Goal: Information Seeking & Learning: Learn about a topic

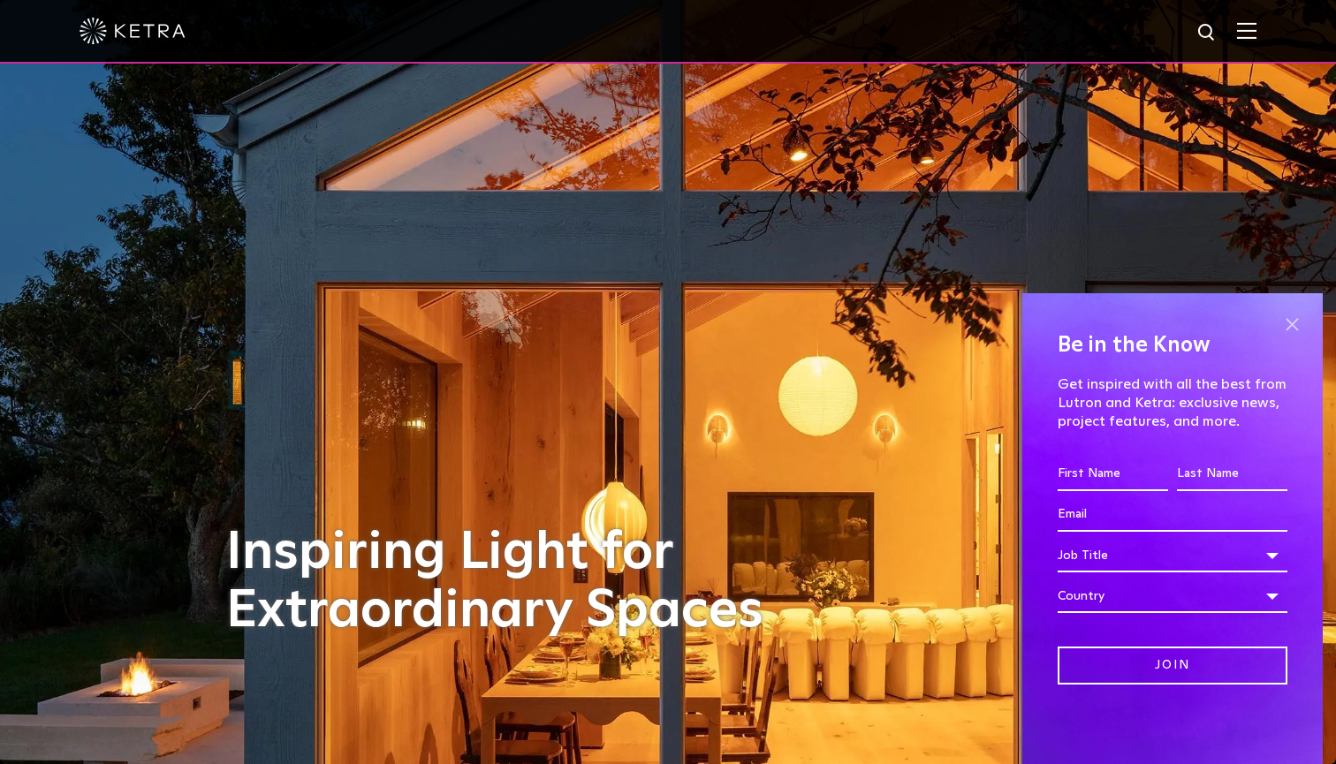
click at [1294, 324] on span at bounding box center [1291, 324] width 27 height 27
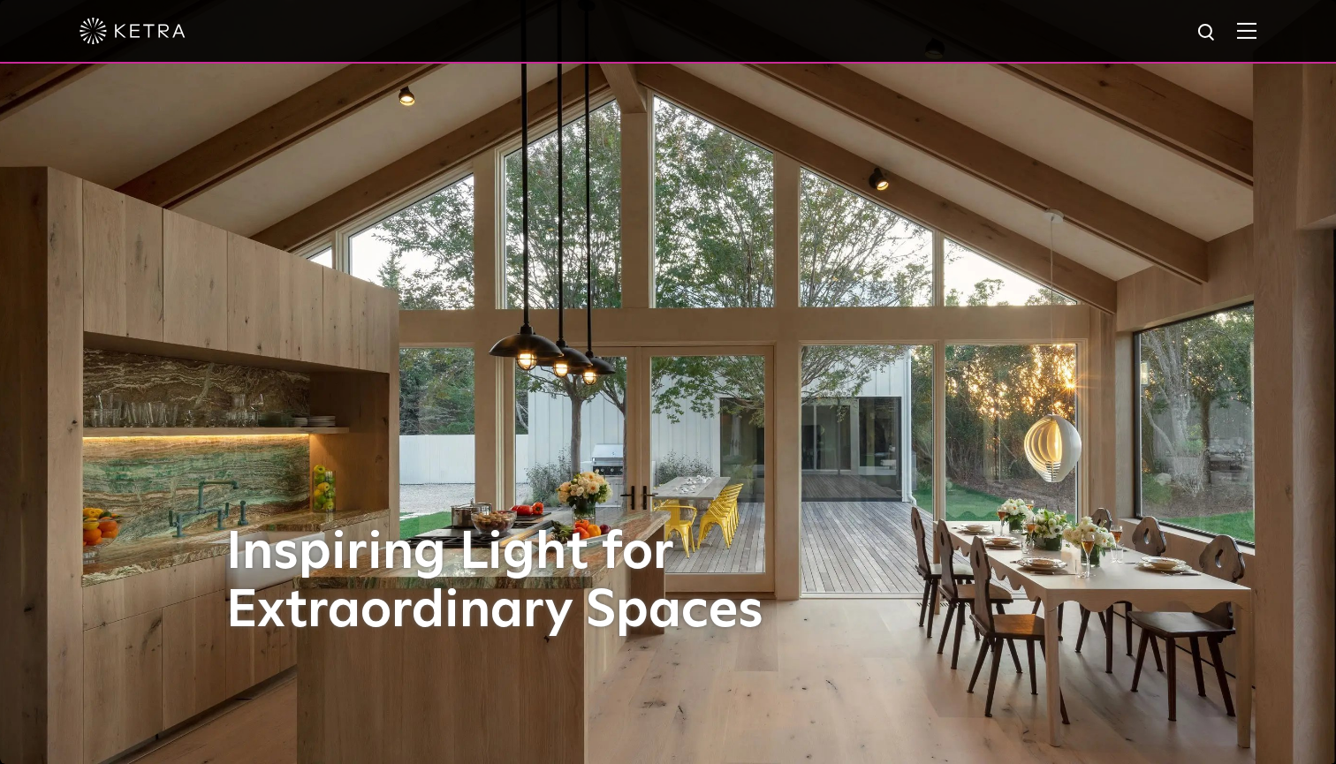
click at [1251, 37] on img at bounding box center [1246, 30] width 19 height 17
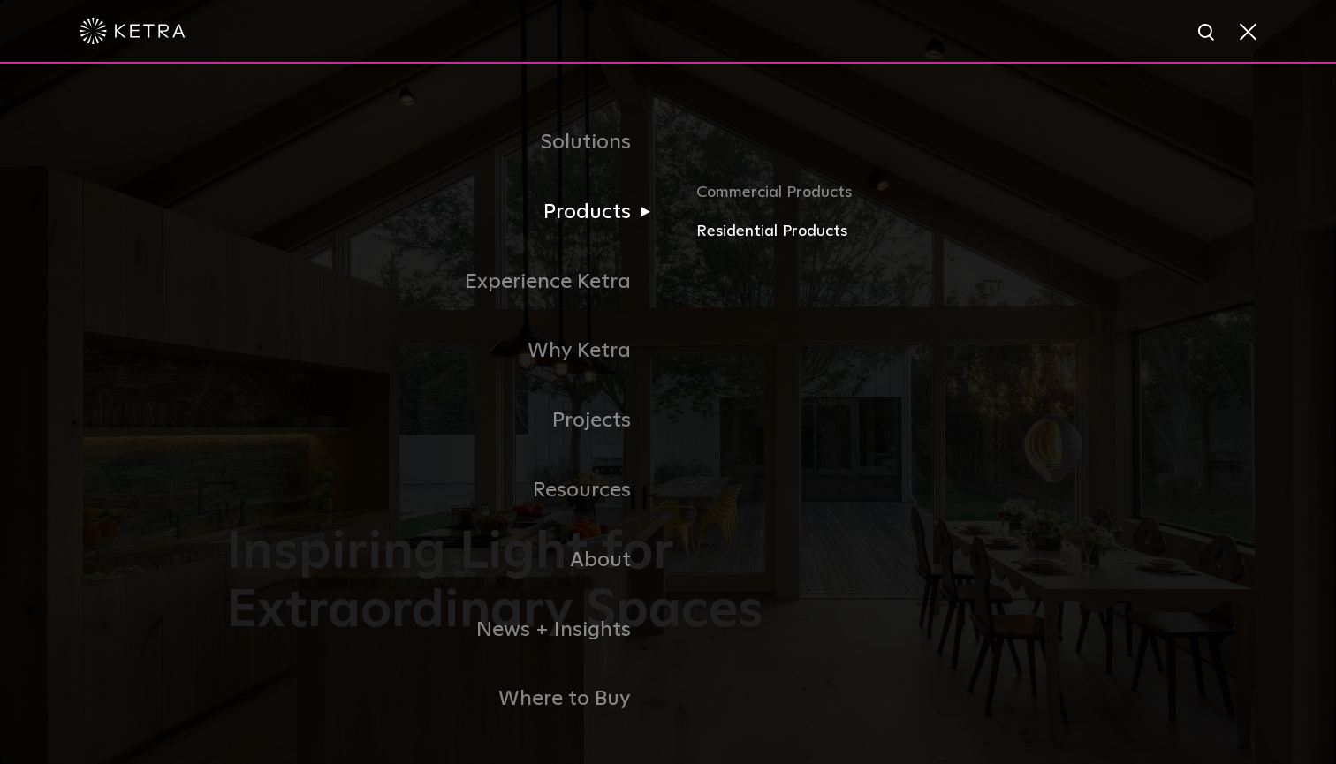
click at [734, 227] on link "Residential Products" at bounding box center [902, 232] width 413 height 26
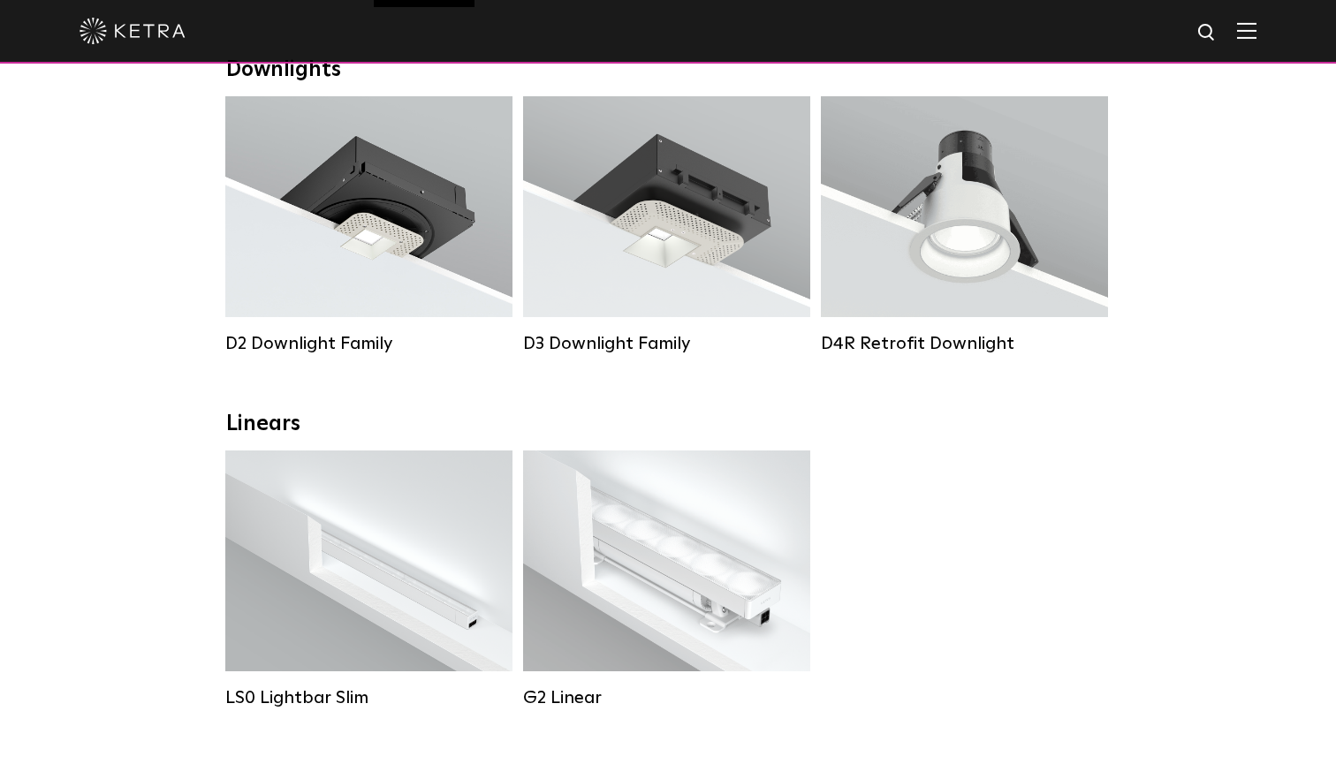
scroll to position [347, 0]
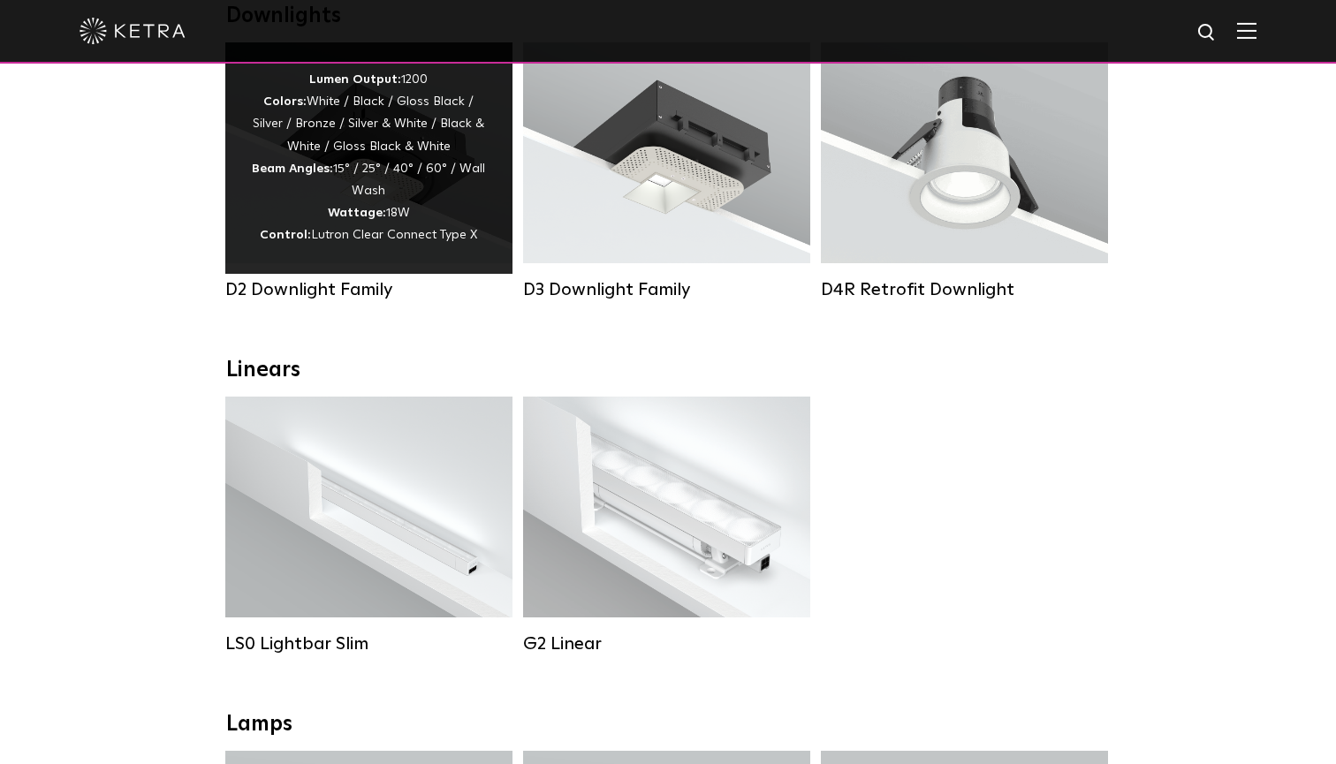
click at [420, 172] on div "Lumen Output: 1200 Colors: White / Black / Gloss Black / Silver / Bronze / Silv…" at bounding box center [369, 158] width 234 height 178
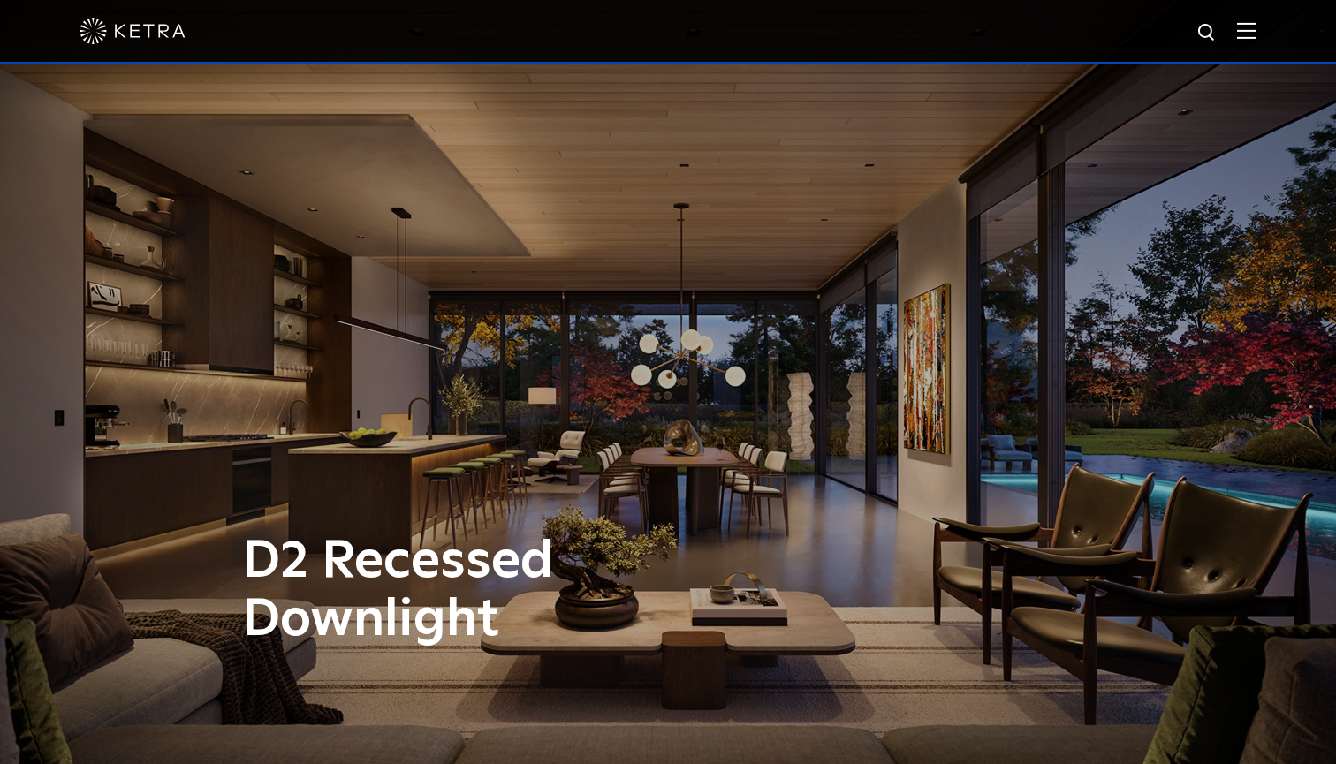
click at [1240, 38] on img at bounding box center [1246, 30] width 19 height 17
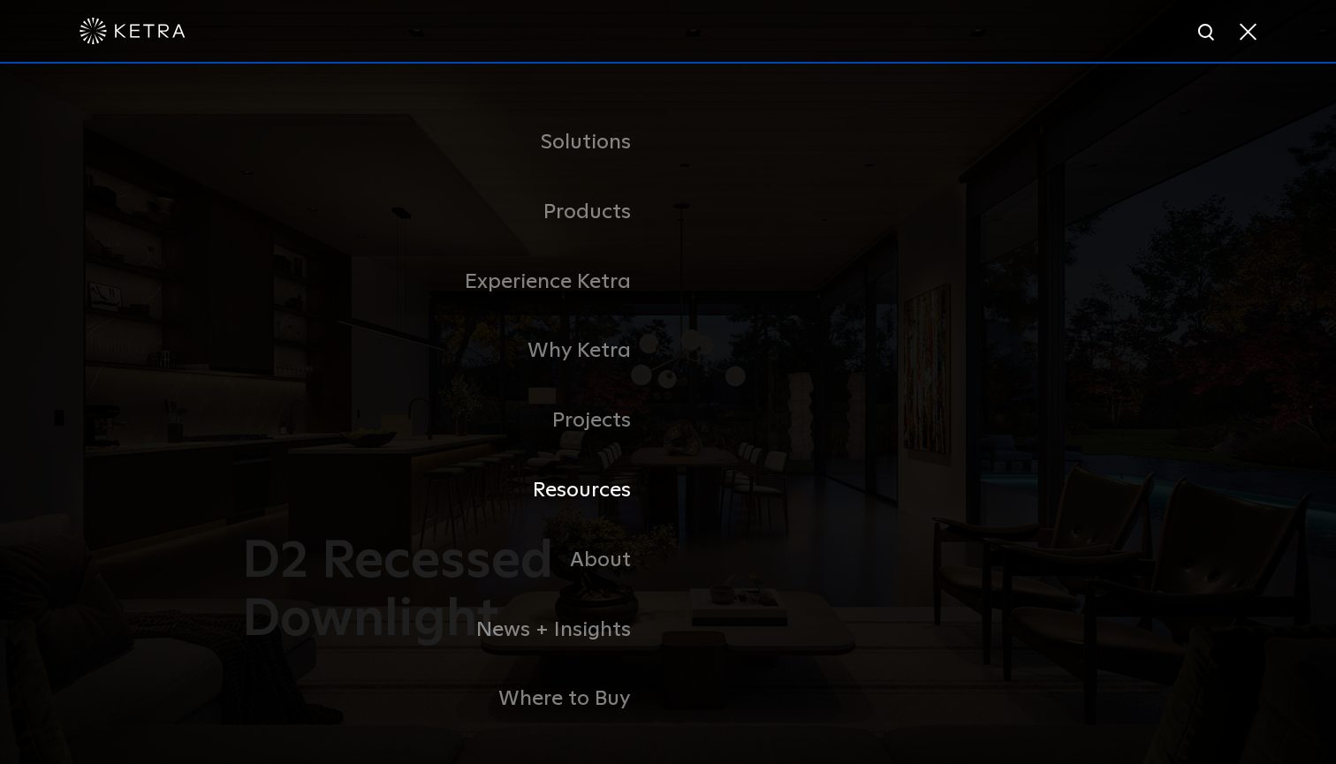
click at [612, 484] on link "Resources" at bounding box center [447, 491] width 442 height 70
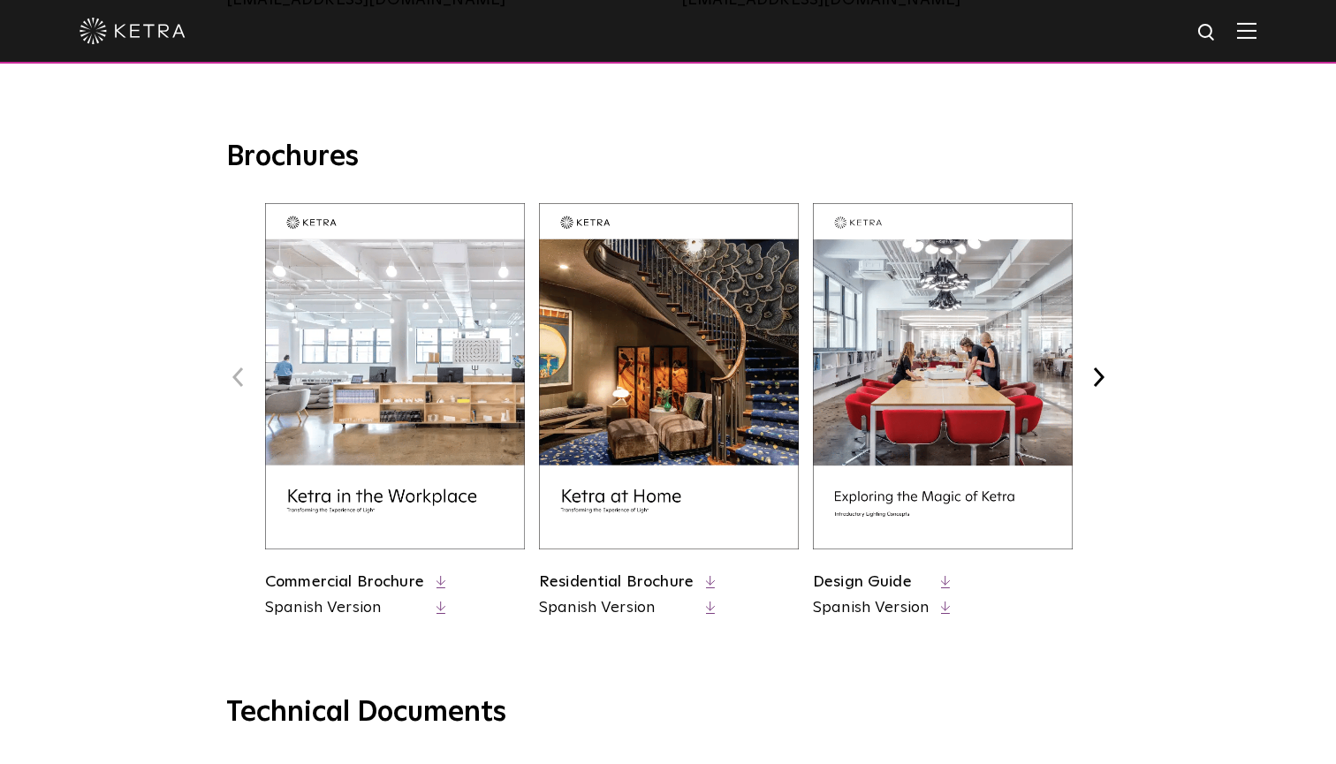
scroll to position [644, 0]
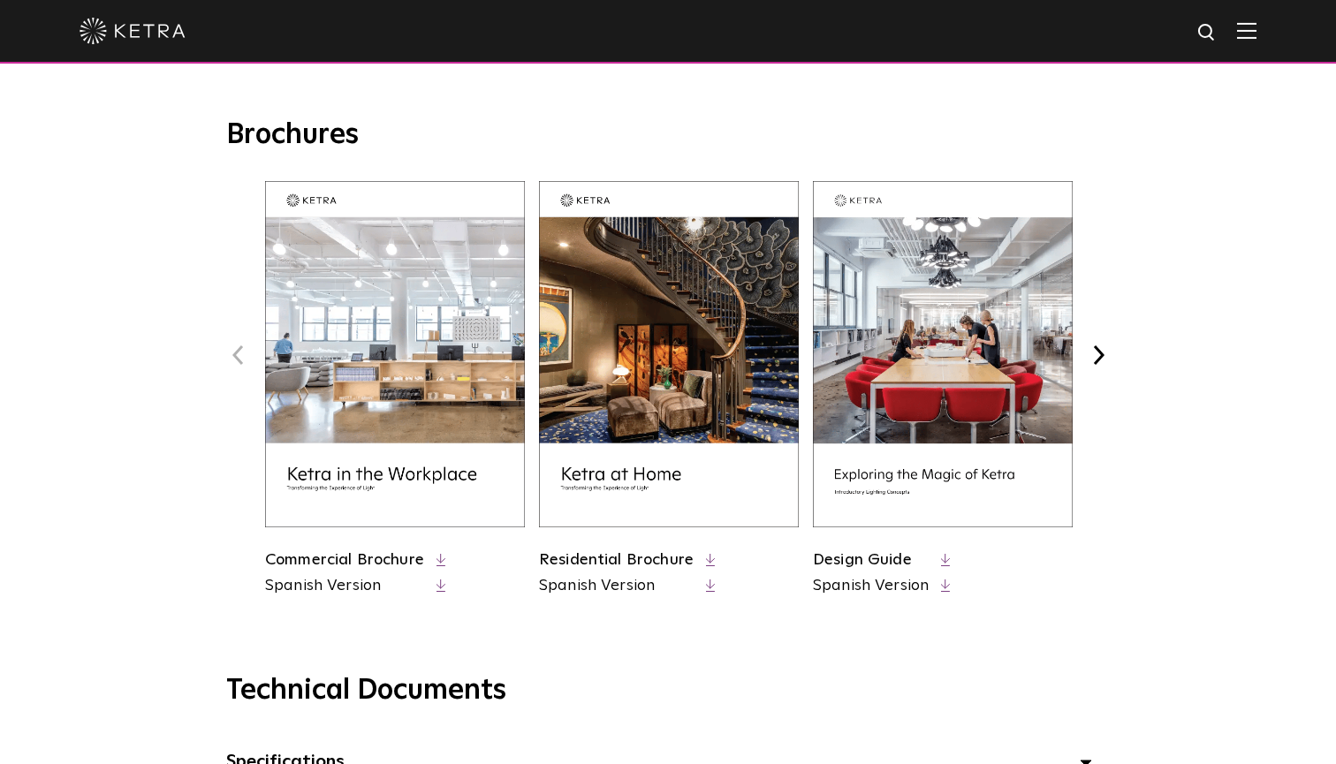
click at [656, 332] on img at bounding box center [669, 354] width 260 height 346
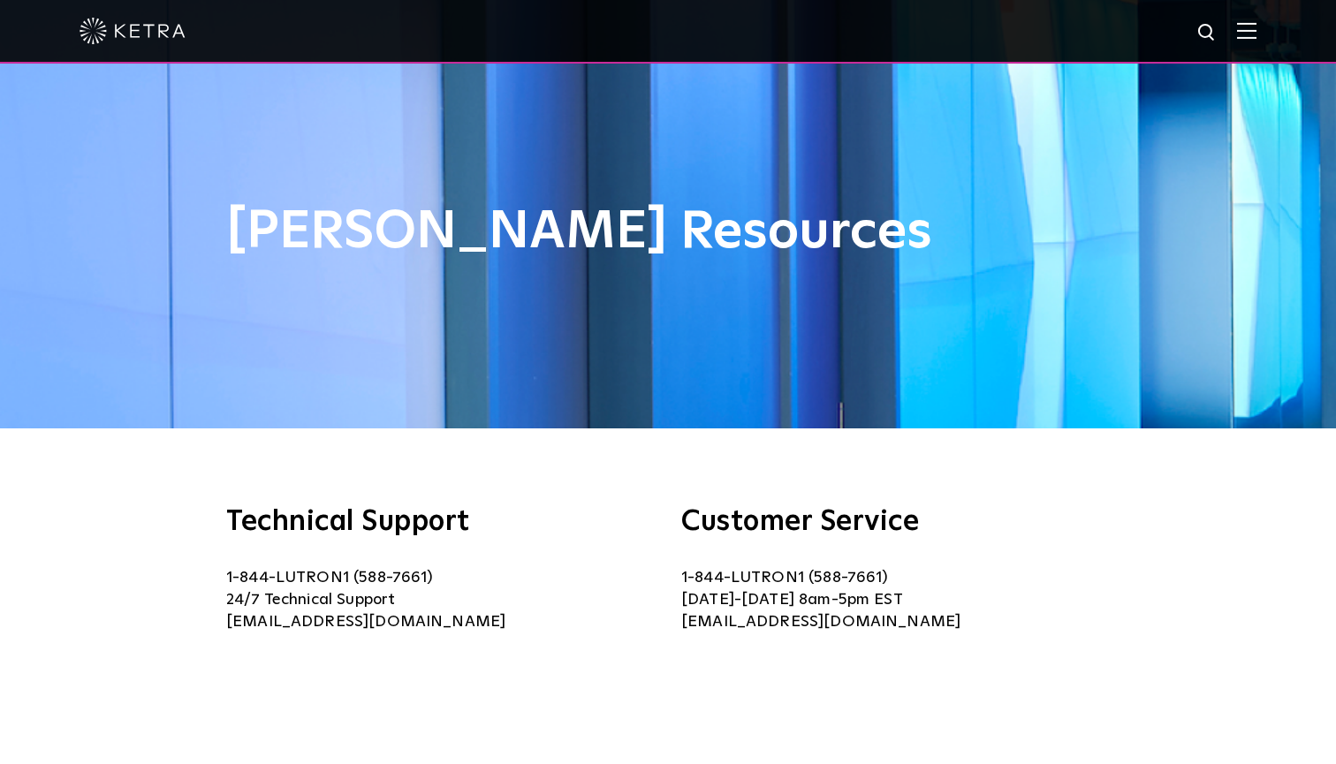
click at [1248, 27] on img at bounding box center [1246, 30] width 19 height 17
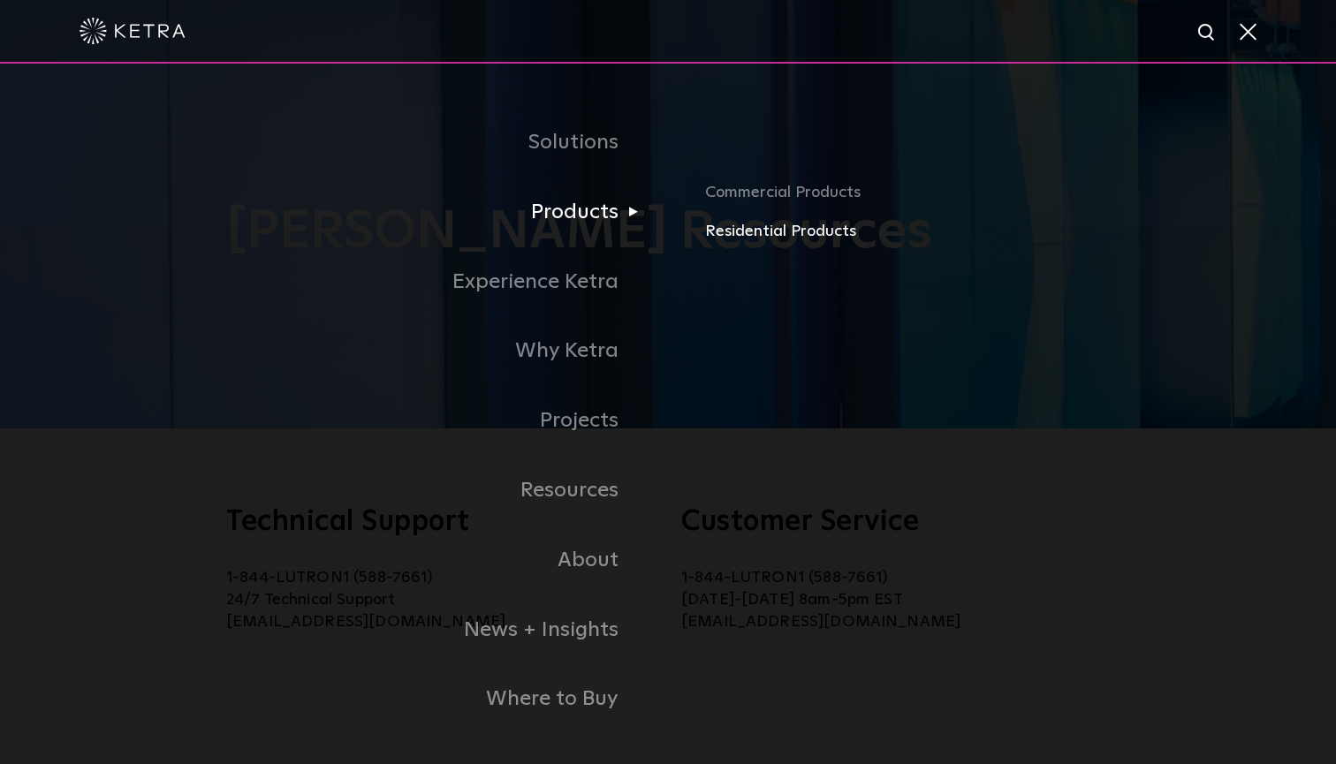
click at [712, 229] on link "Residential Products" at bounding box center [982, 232] width 555 height 26
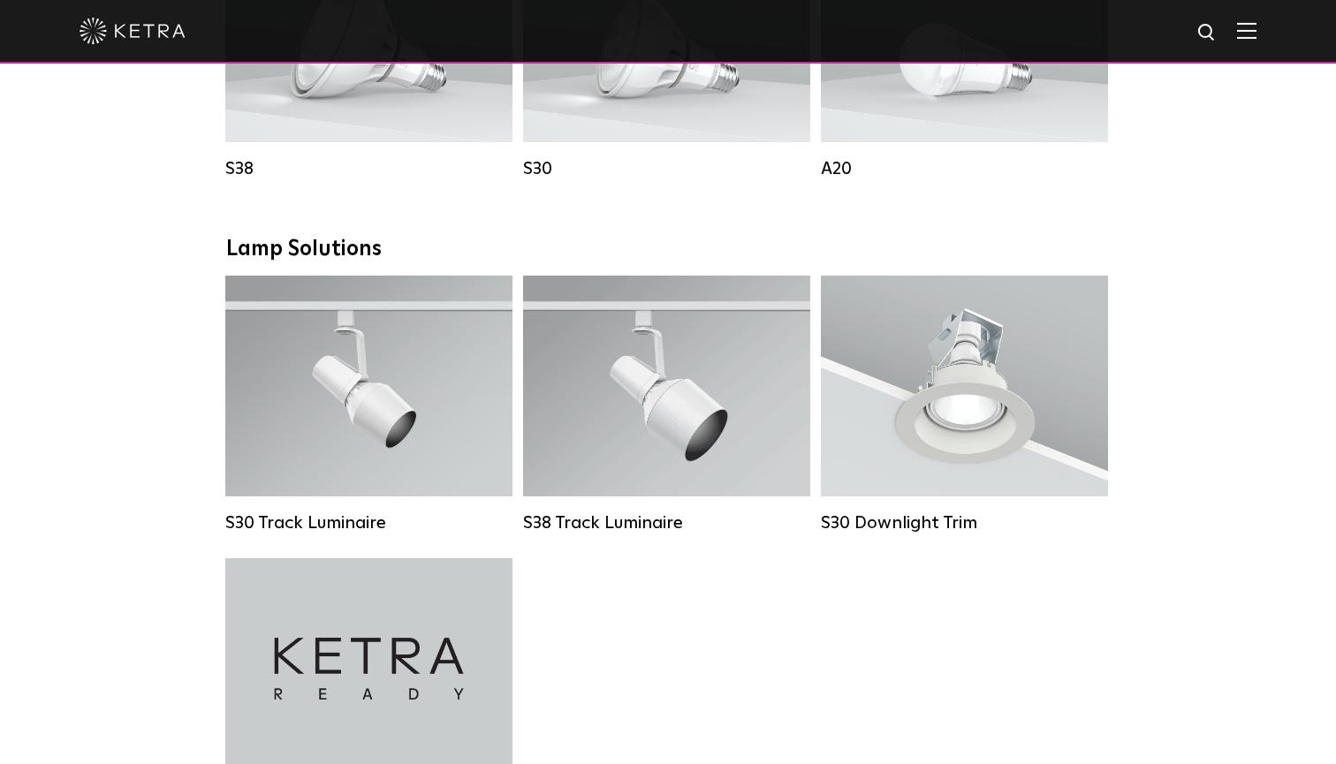
scroll to position [1174, 0]
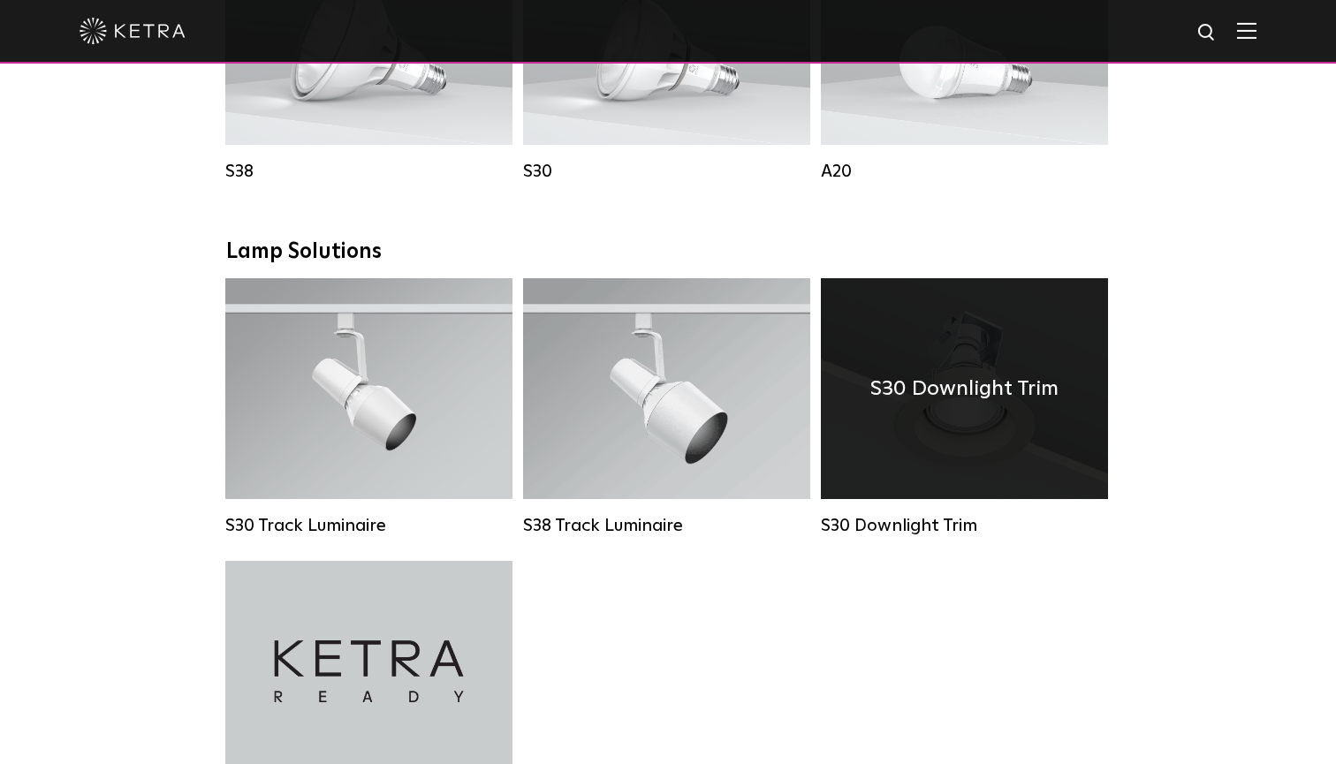
click at [1039, 440] on div "S30 Downlight Trim" at bounding box center [964, 388] width 287 height 221
